Goal: Task Accomplishment & Management: Manage account settings

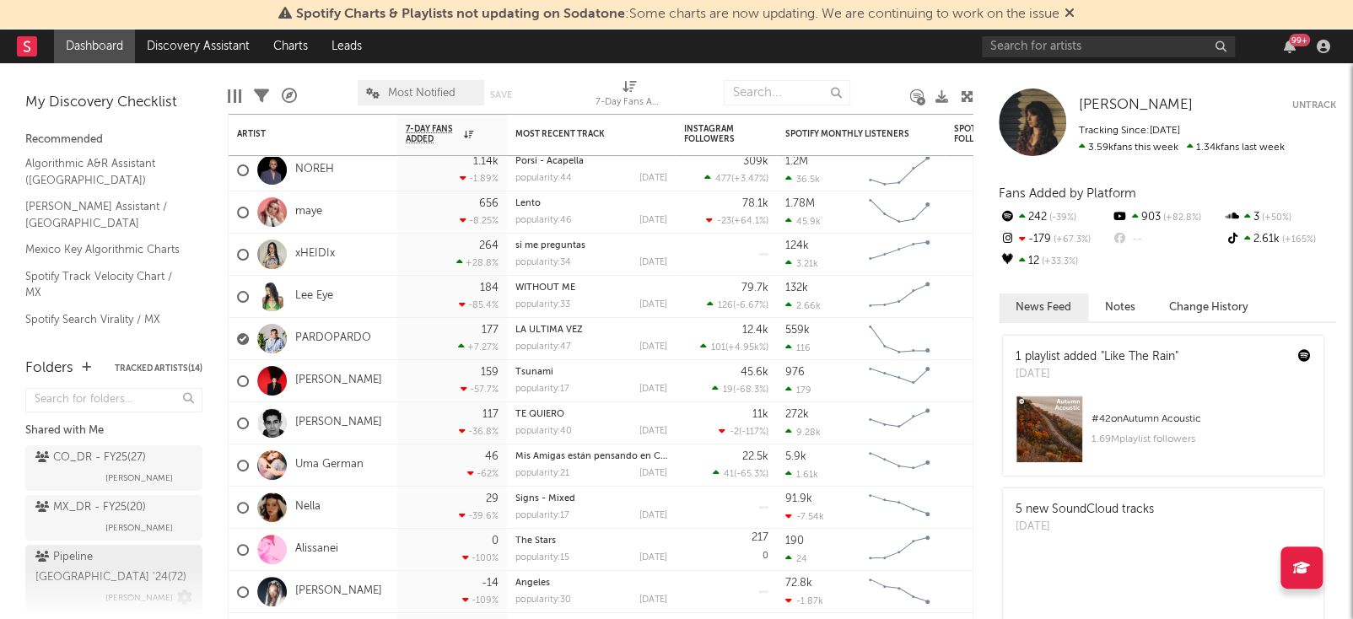
click at [102, 560] on div "Pipeline Mexico '24 ( 72 )" at bounding box center [111, 568] width 153 height 40
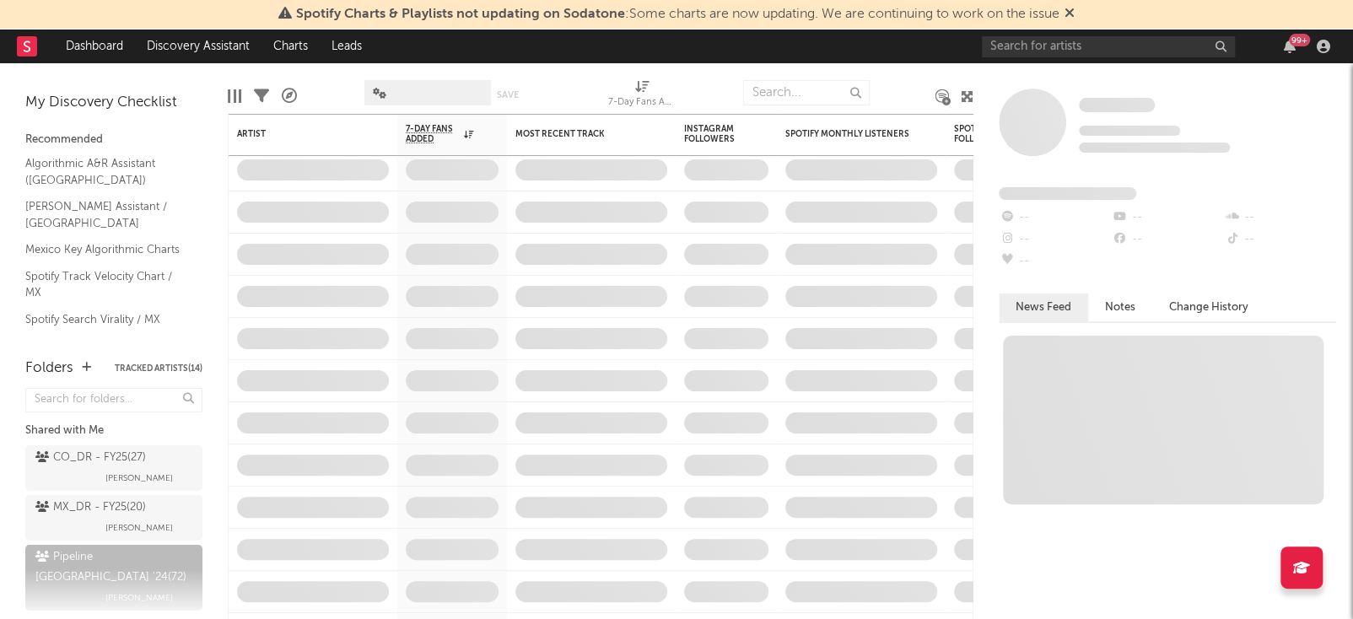
scroll to position [19, 0]
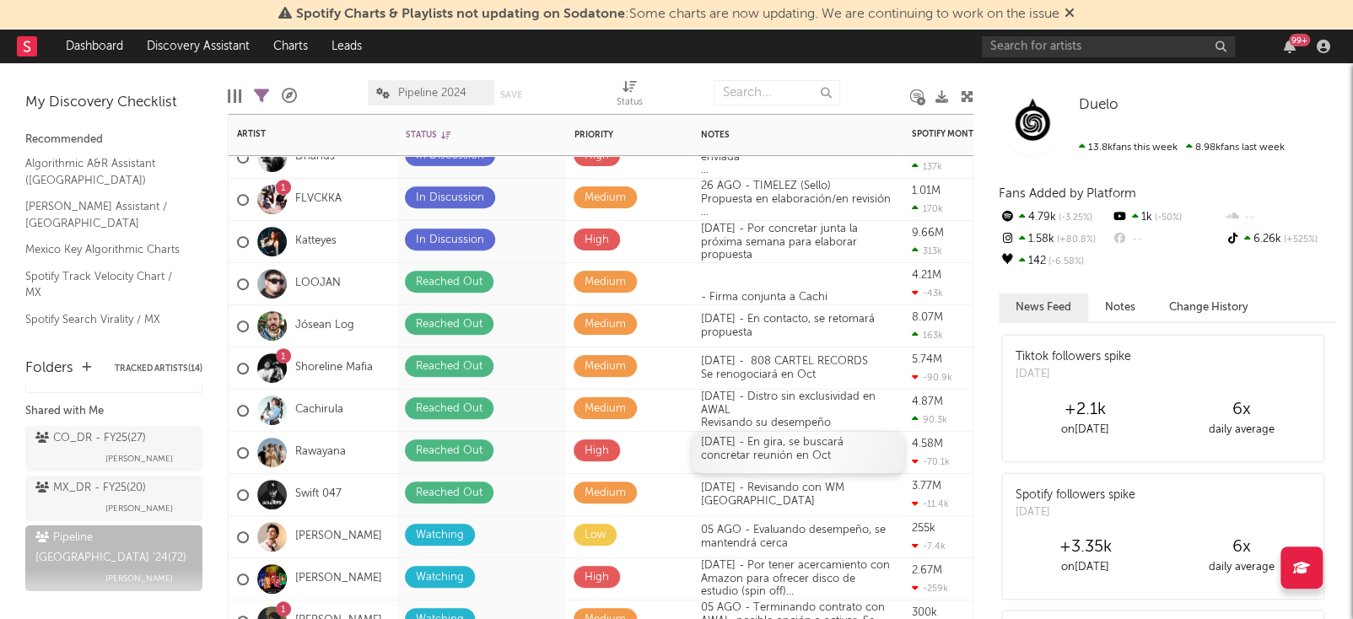
click at [735, 456] on div "[DATE] - En gira, se buscará concretar reunión en Oct" at bounding box center [798, 452] width 211 height 41
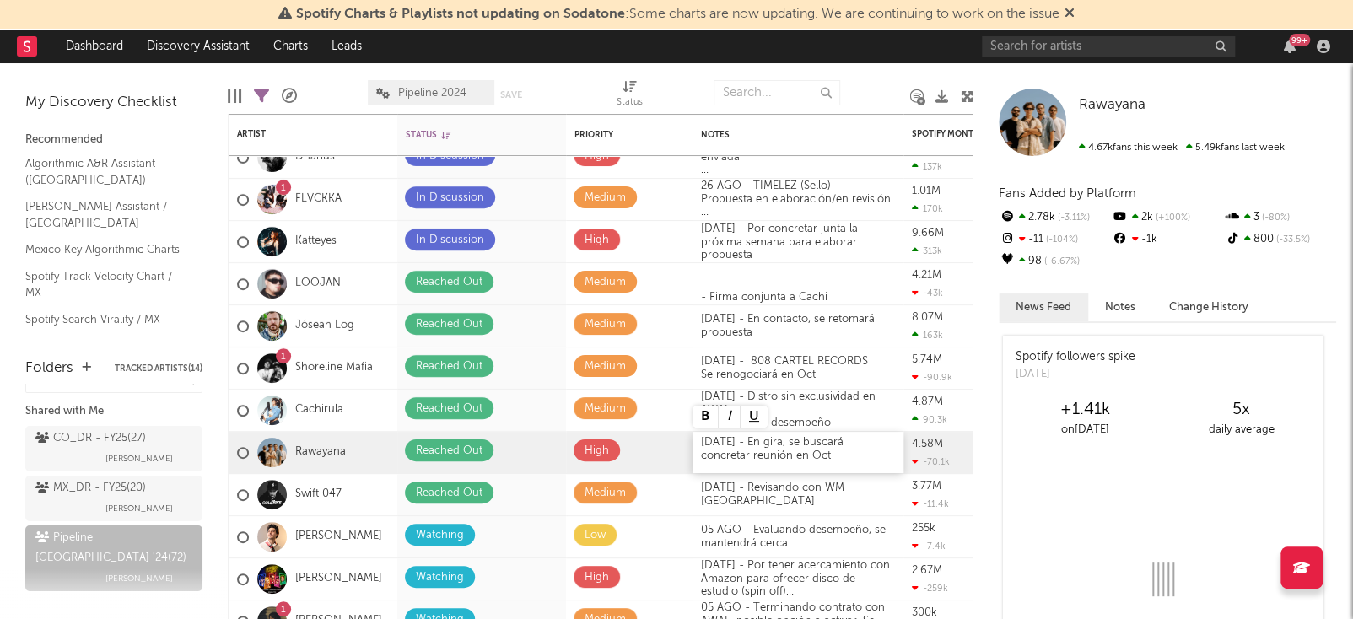
click at [780, 456] on div "[DATE] - En gira, se buscará concretar reunión en Oct" at bounding box center [798, 452] width 211 height 41
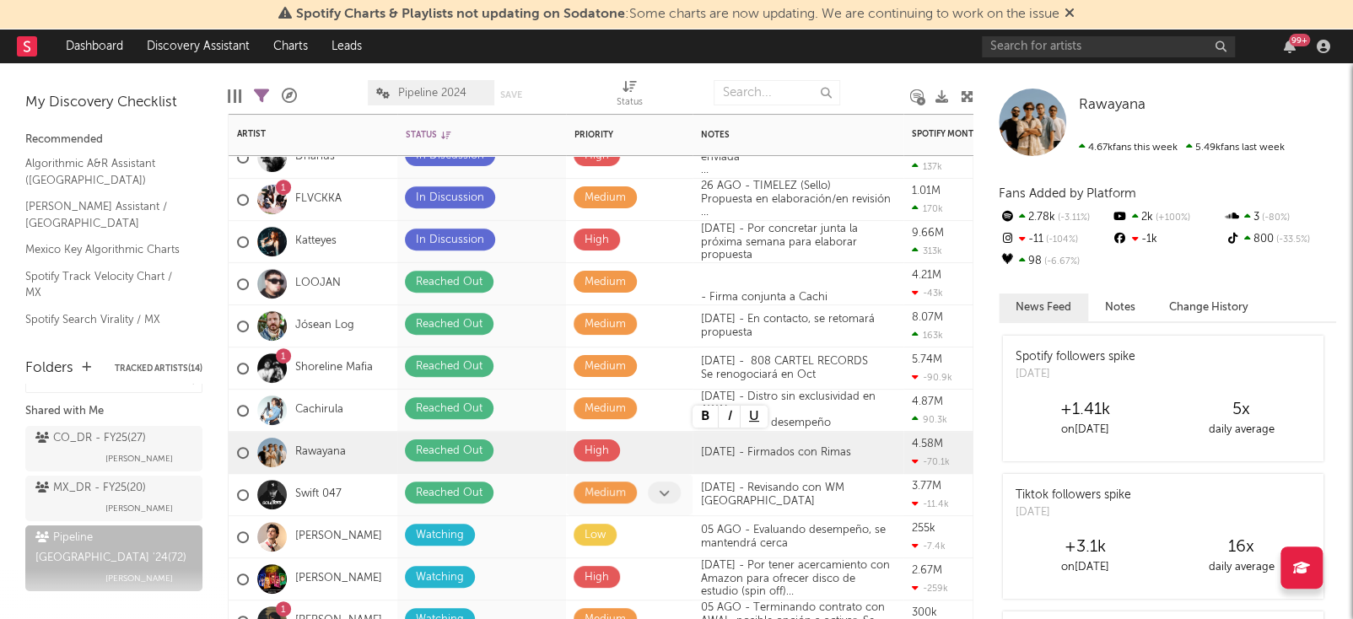
click at [792, 508] on div "[DATE] - Revisando con WM [GEOGRAPHIC_DATA]" at bounding box center [798, 495] width 211 height 26
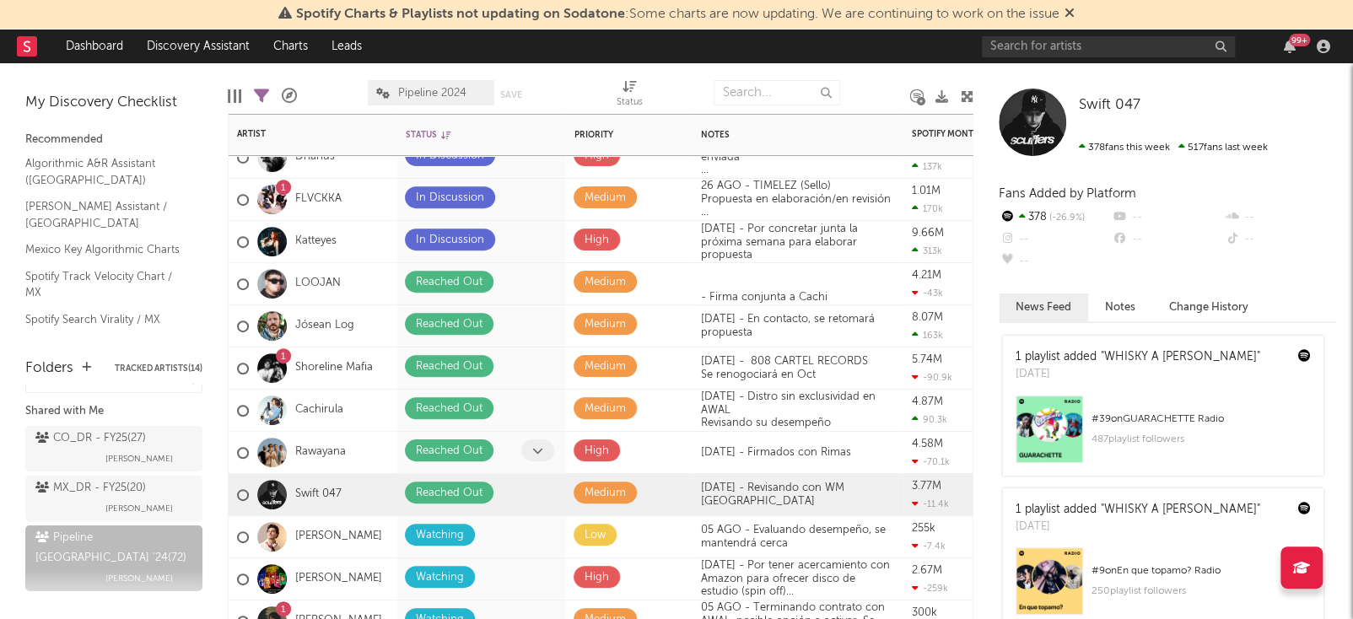
click at [537, 445] on icon at bounding box center [537, 450] width 11 height 11
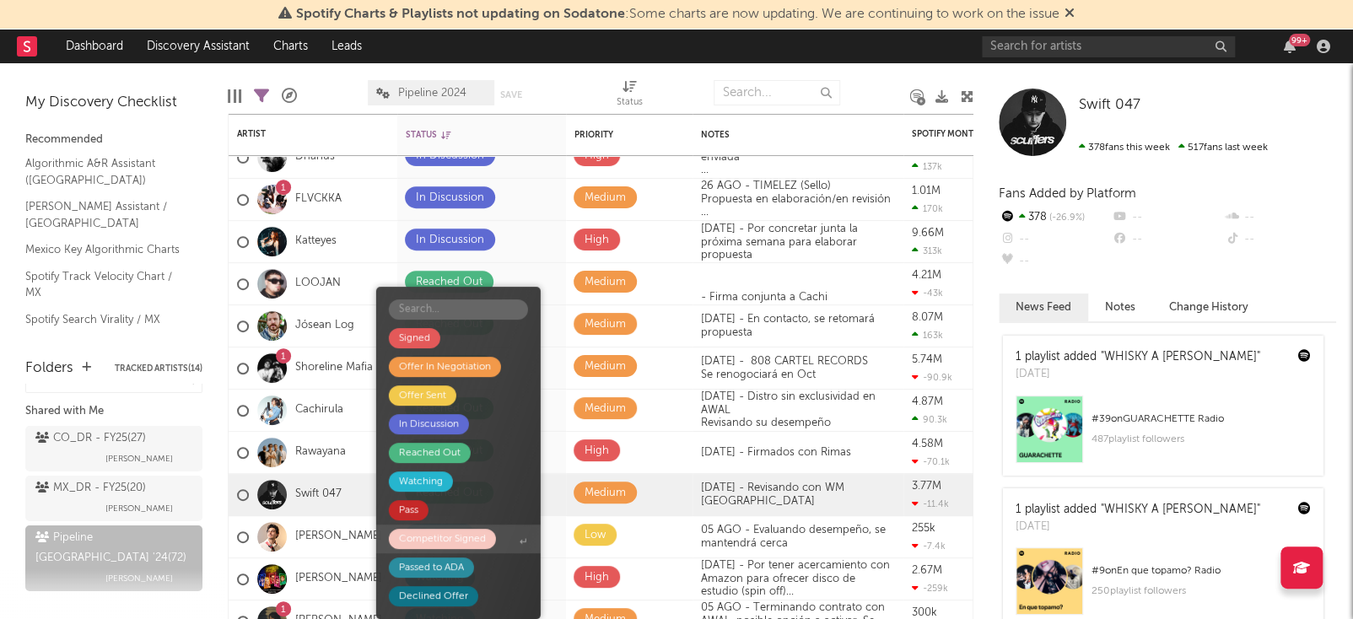
click at [512, 546] on span "Competitor Signed" at bounding box center [458, 539] width 165 height 29
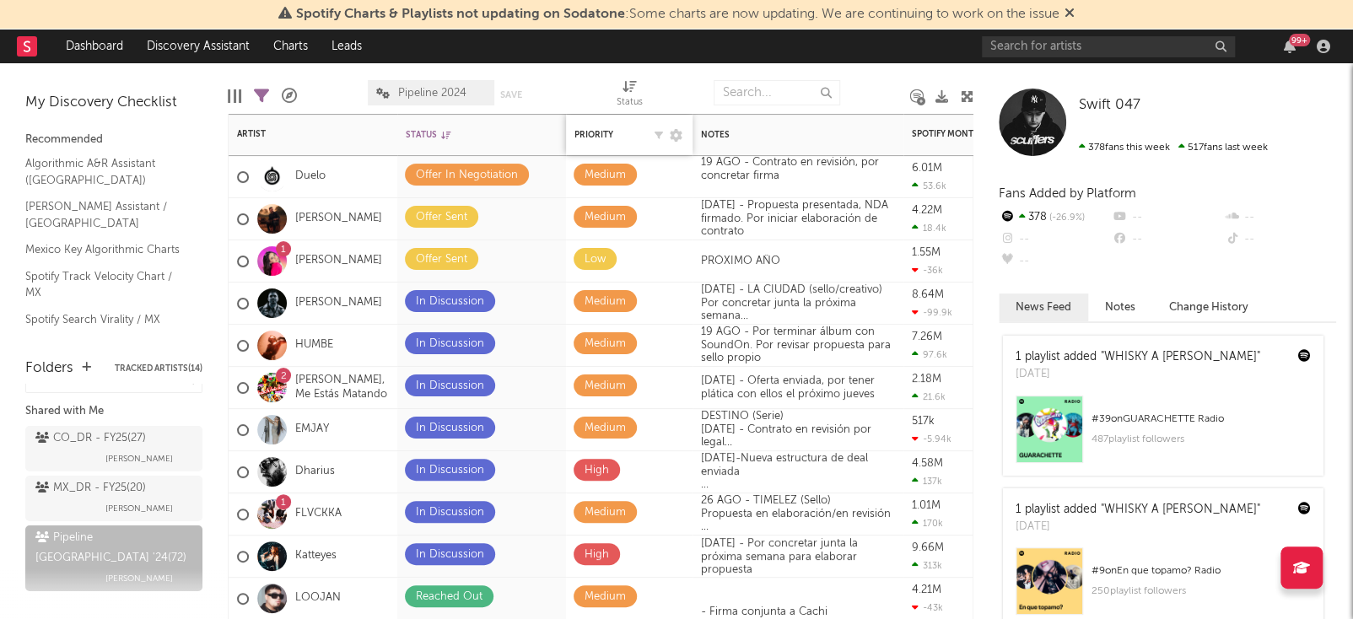
click at [646, 143] on div "Priority Edit settings for Priority" at bounding box center [630, 134] width 110 height 35
click at [625, 130] on div "Priority" at bounding box center [608, 135] width 67 height 10
